Goal: Check status: Check status

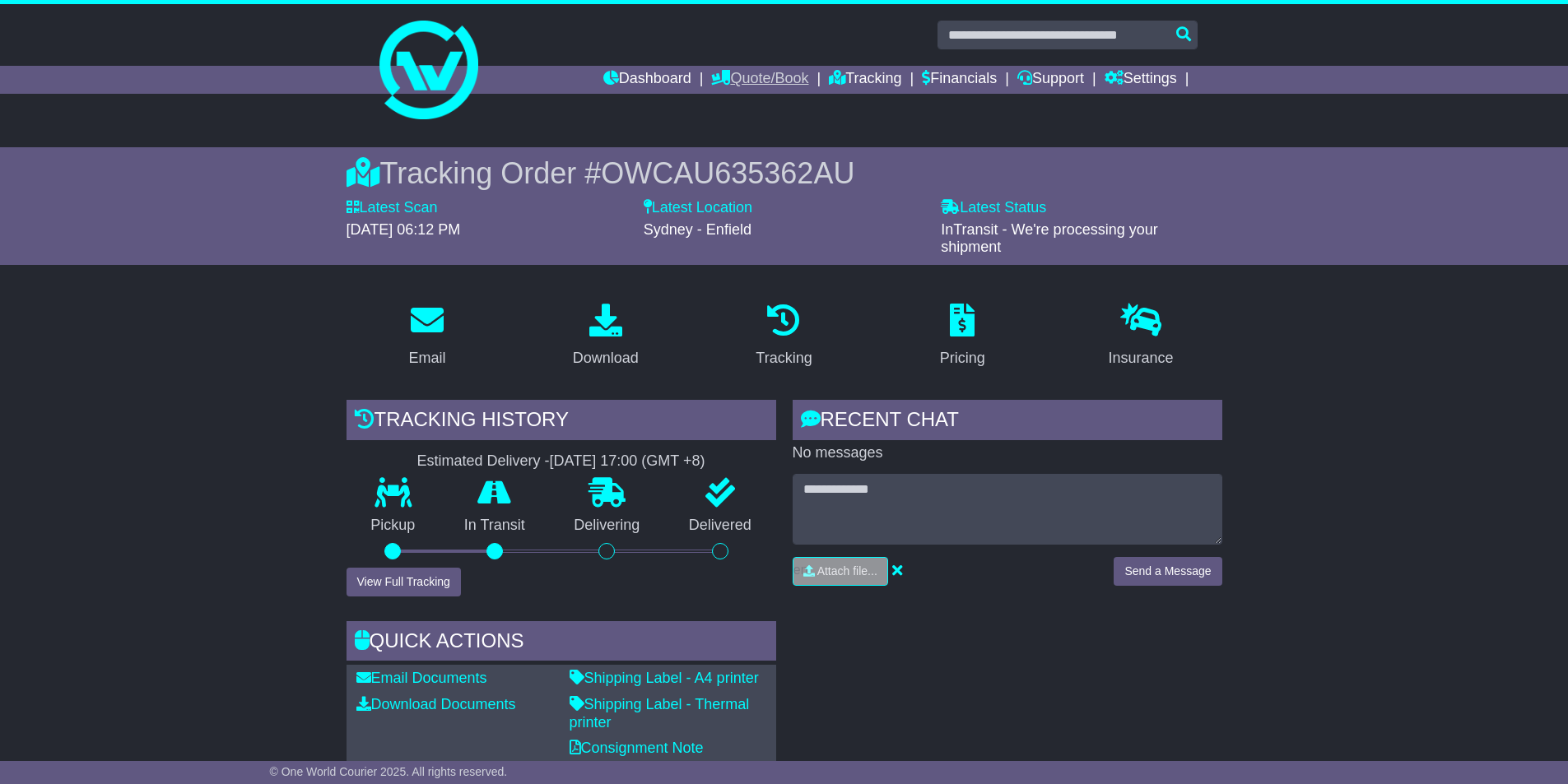
click at [758, 80] on link "Quote/Book" at bounding box center [760, 79] width 97 height 28
click at [867, 79] on link "Tracking" at bounding box center [865, 79] width 72 height 28
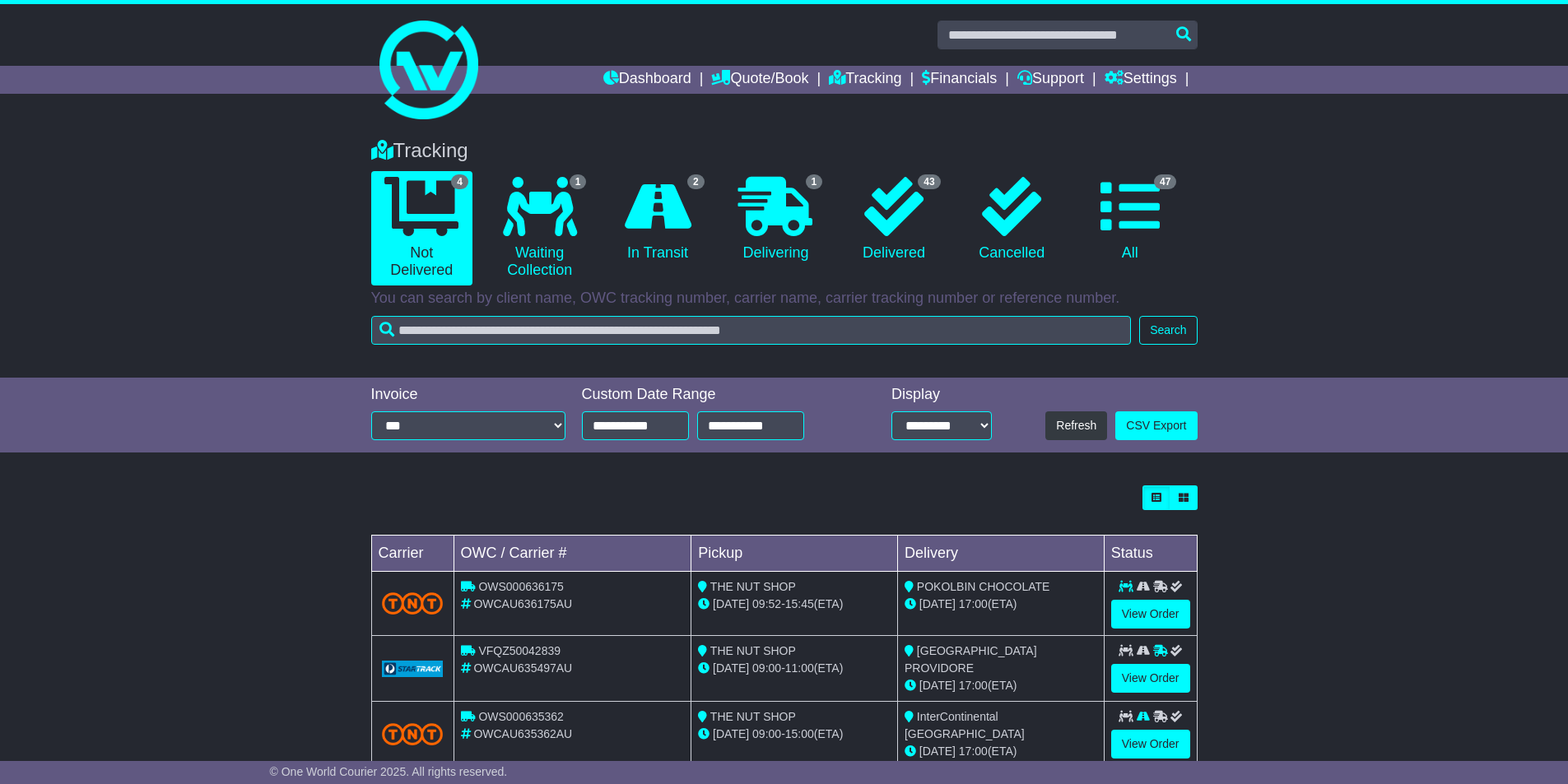
scroll to position [103, 0]
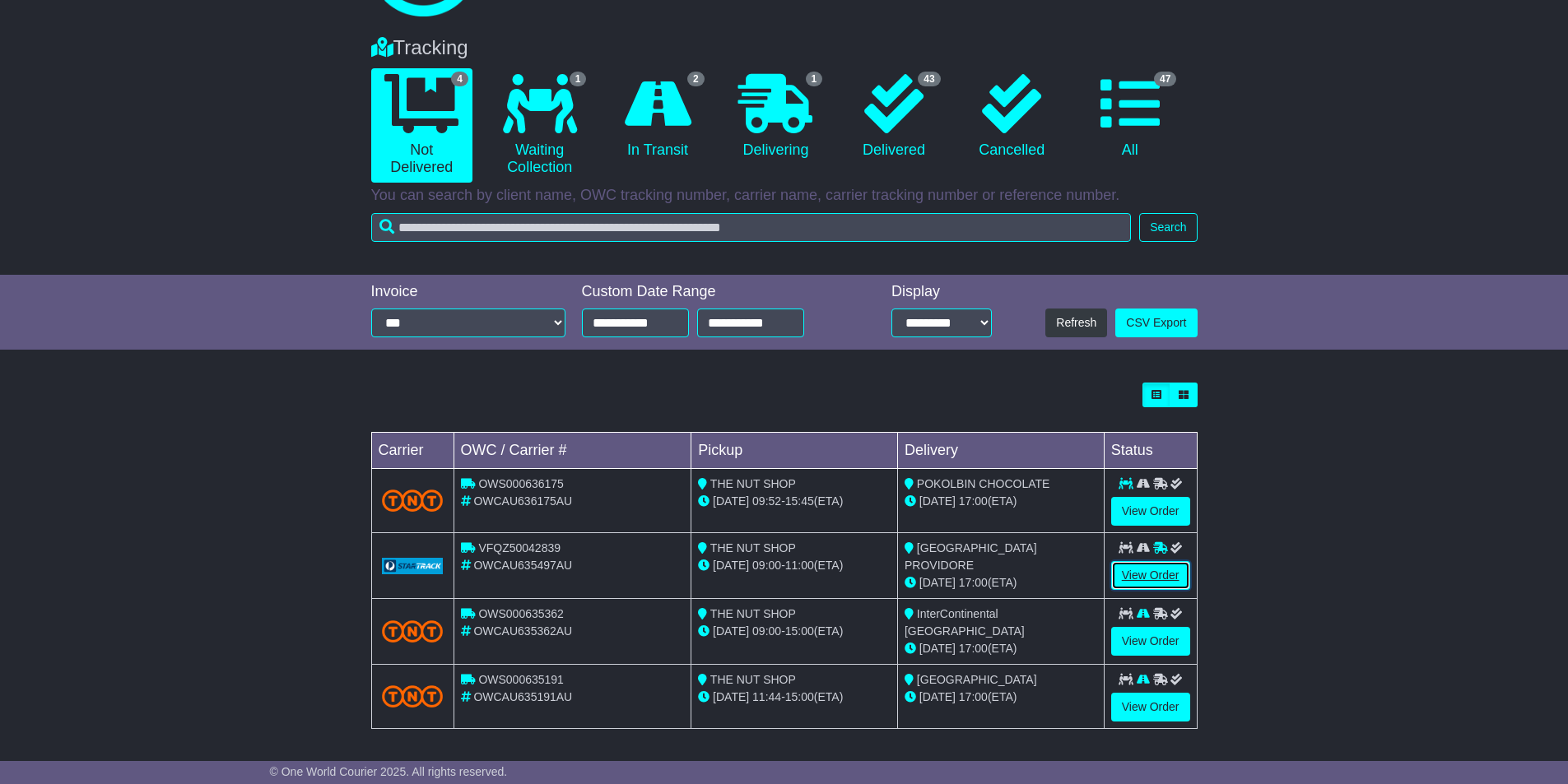
click at [1153, 575] on link "View Order" at bounding box center [1151, 575] width 79 height 29
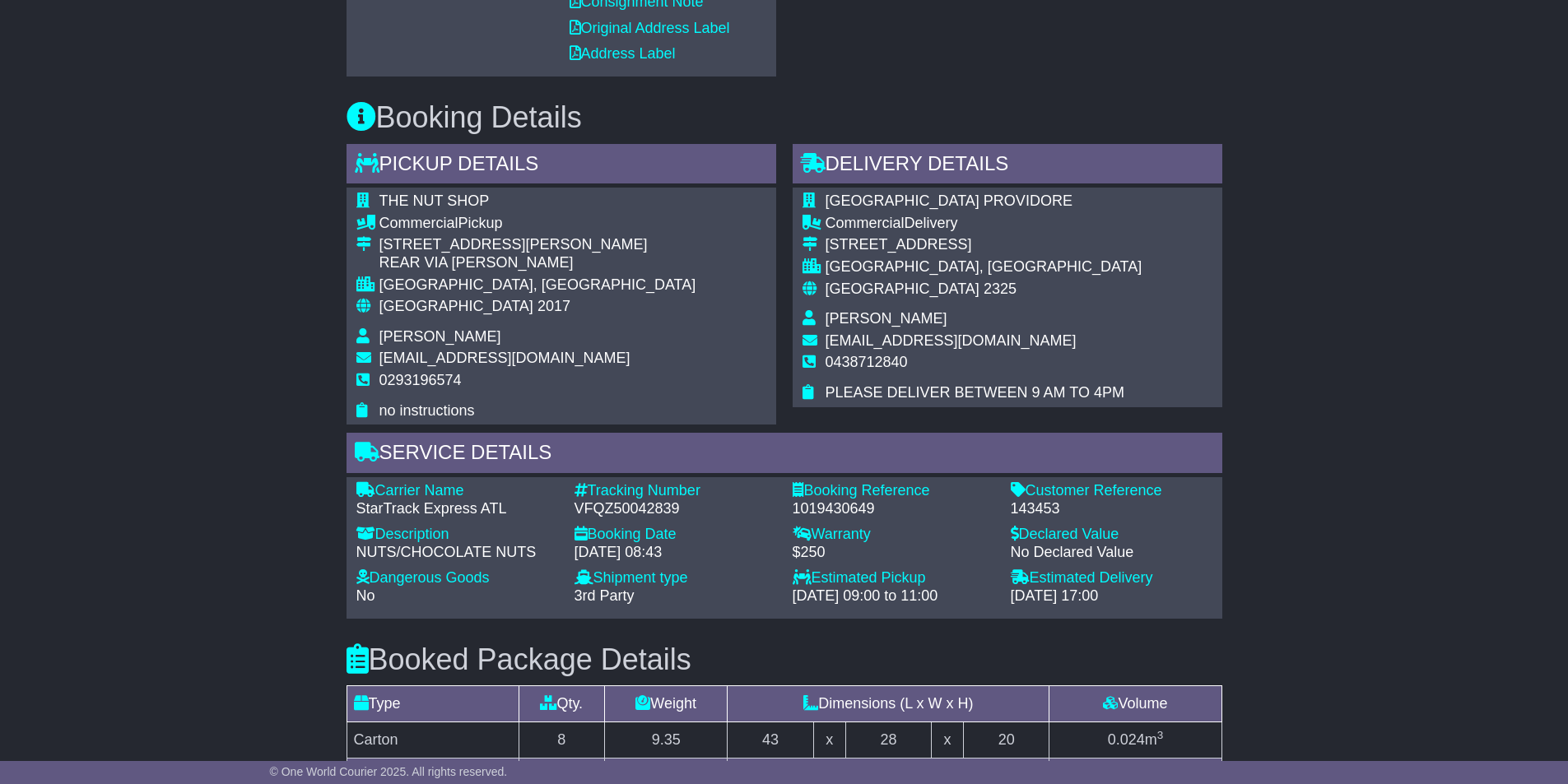
scroll to position [171, 0]
